Goal: Information Seeking & Learning: Compare options

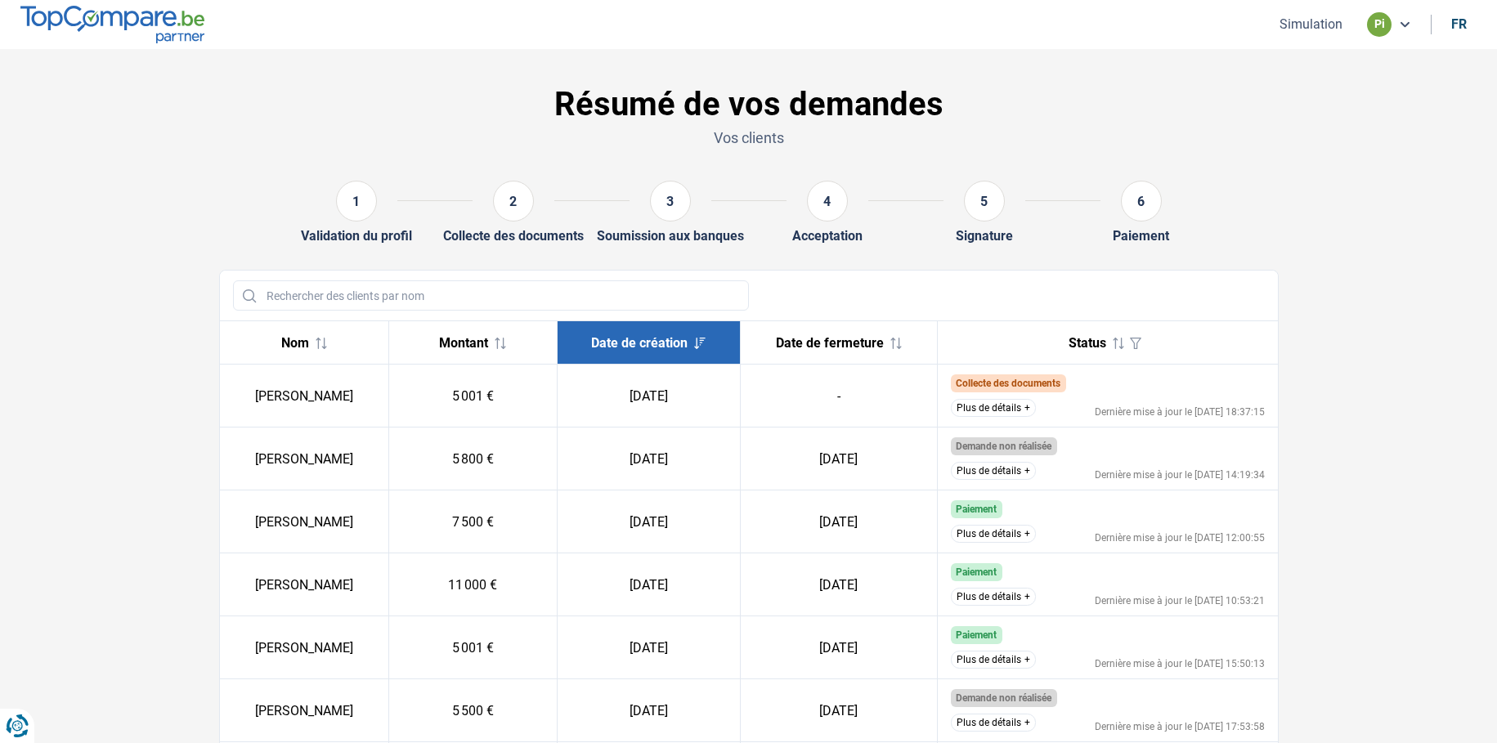
click at [1009, 402] on button "Plus de détails" at bounding box center [993, 408] width 85 height 18
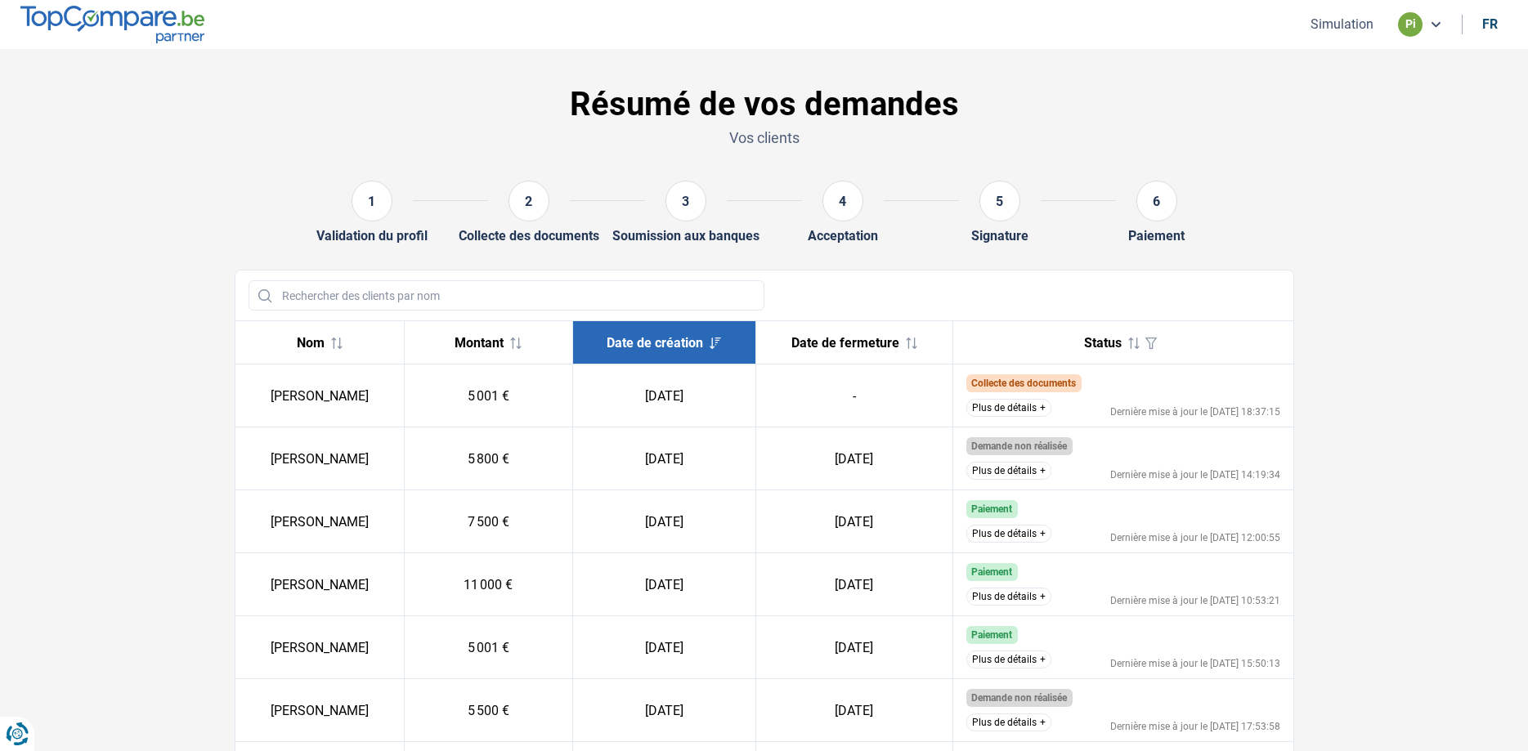
click at [1042, 406] on button "Plus de détails" at bounding box center [1008, 408] width 85 height 18
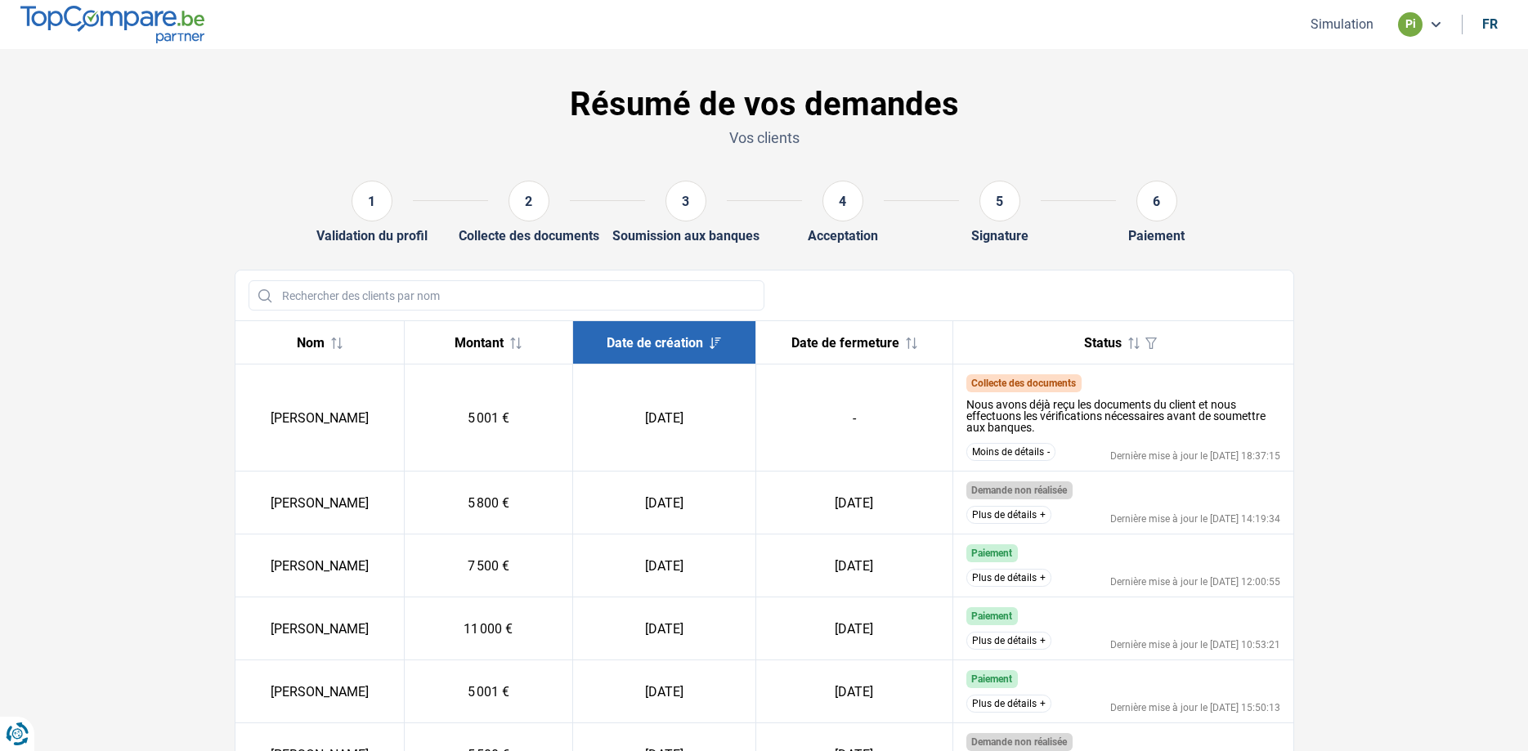
click at [1043, 447] on button "Moins de détails" at bounding box center [1010, 452] width 89 height 18
